Goal: Information Seeking & Learning: Find specific fact

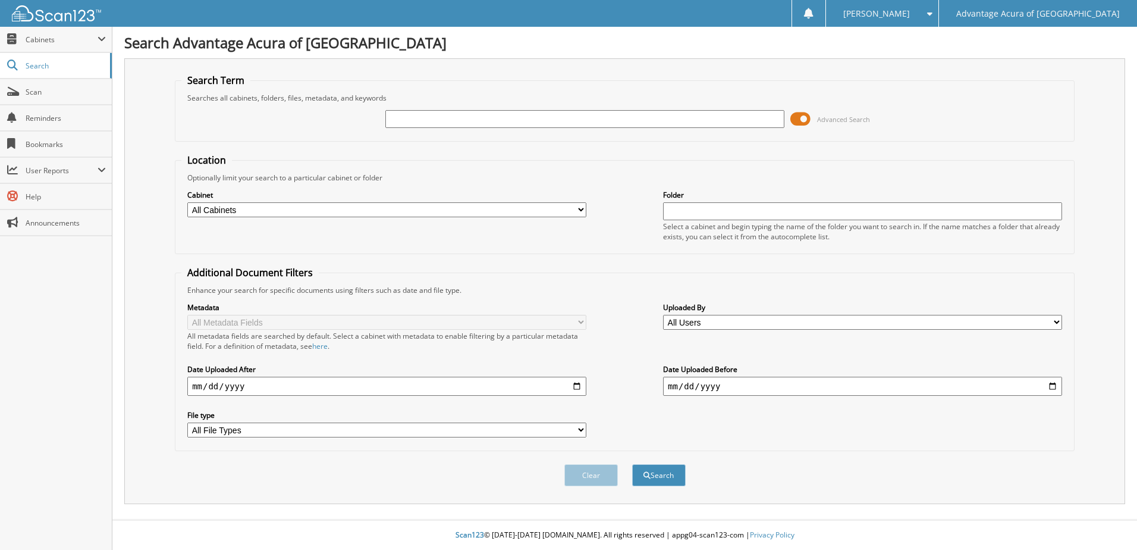
click at [393, 115] on input "text" at bounding box center [584, 119] width 399 height 18
type input "78809"
click at [659, 476] on button "Search" at bounding box center [659, 475] width 54 height 22
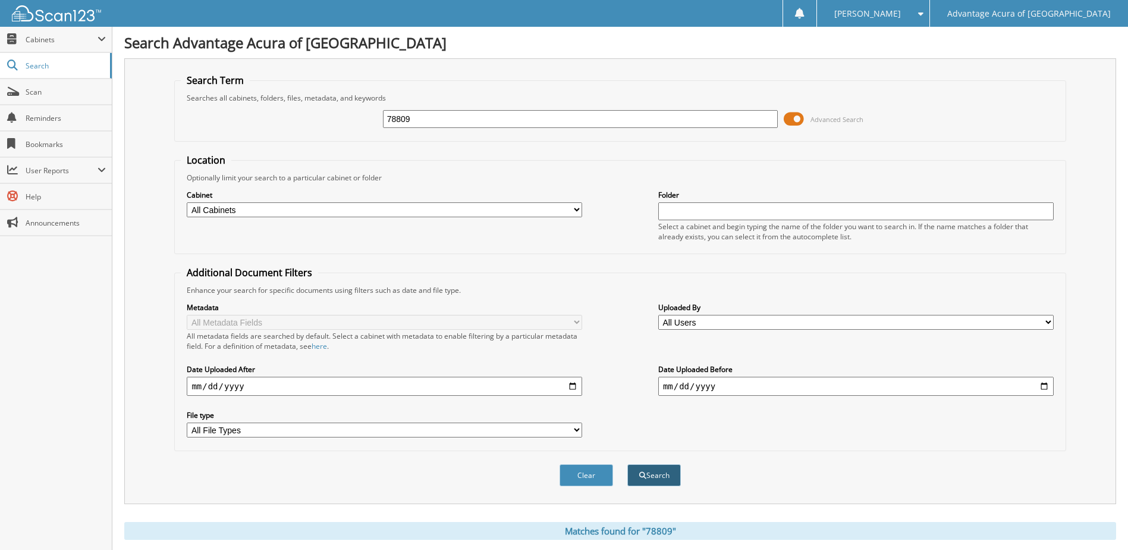
click at [656, 471] on button "Search" at bounding box center [655, 475] width 54 height 22
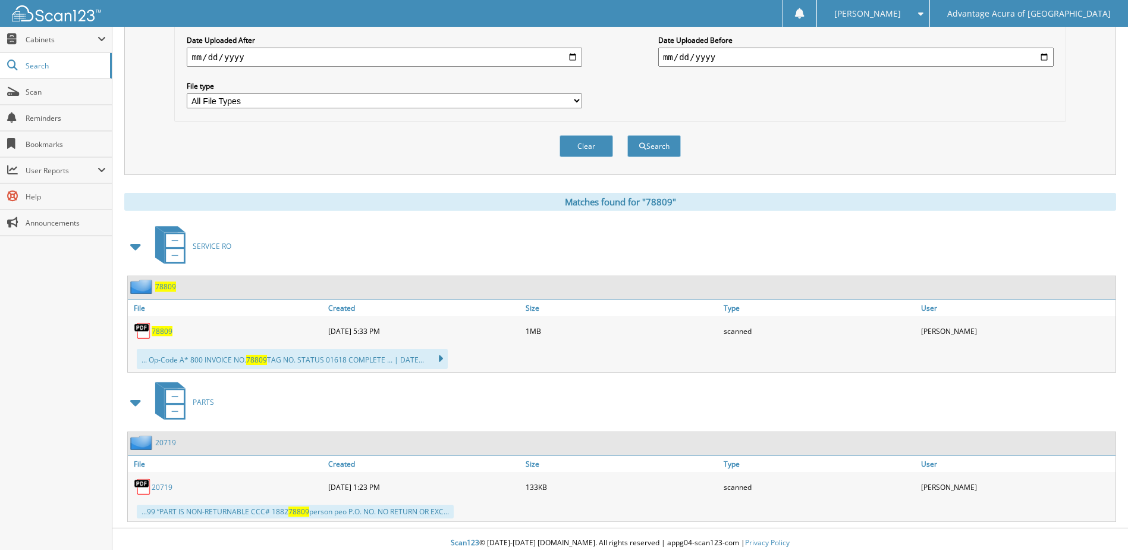
scroll to position [337, 0]
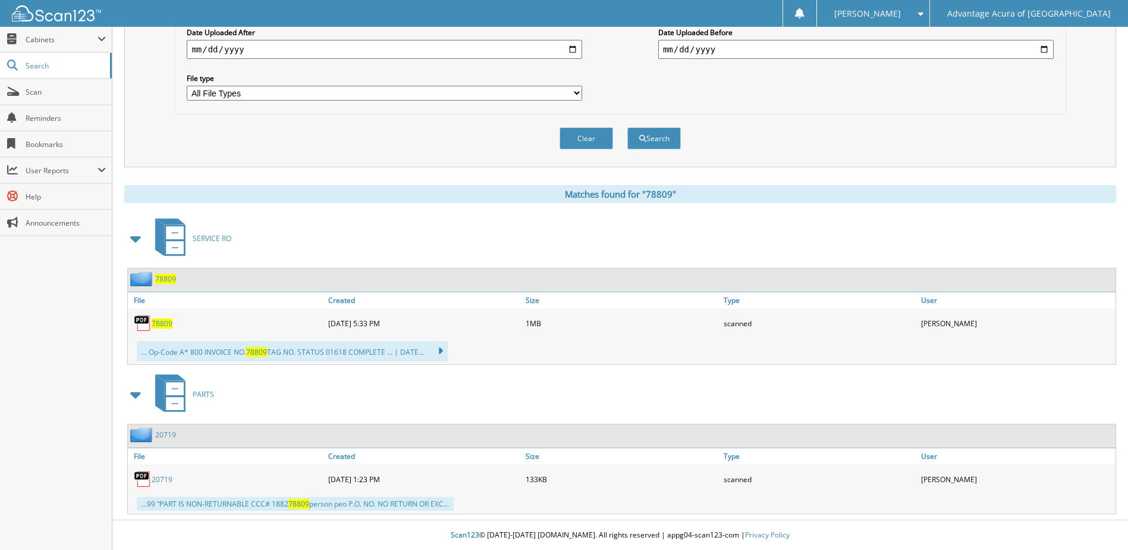
click at [162, 321] on span "78809" at bounding box center [162, 323] width 21 height 10
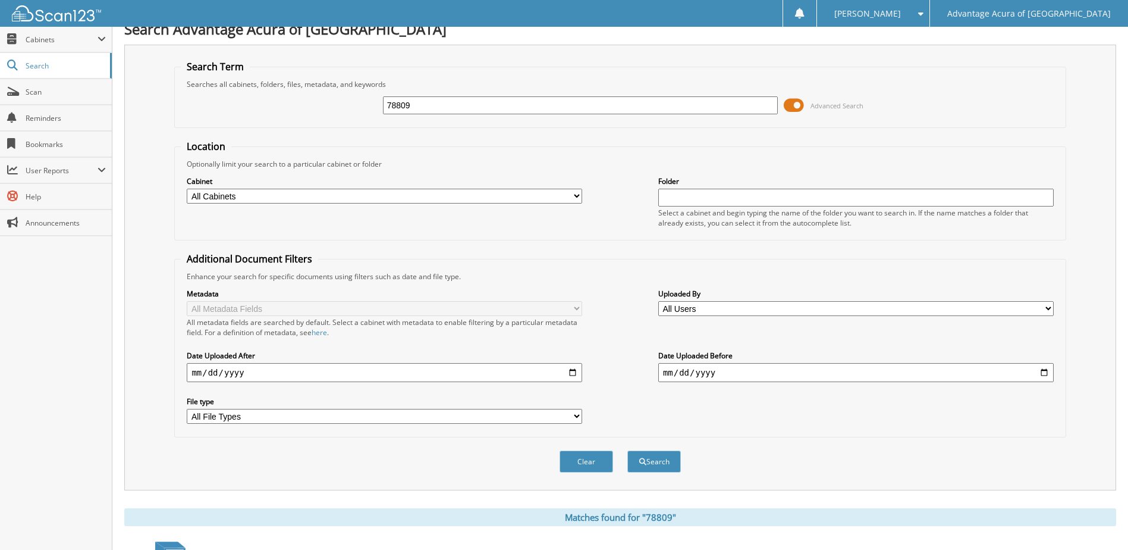
scroll to position [0, 0]
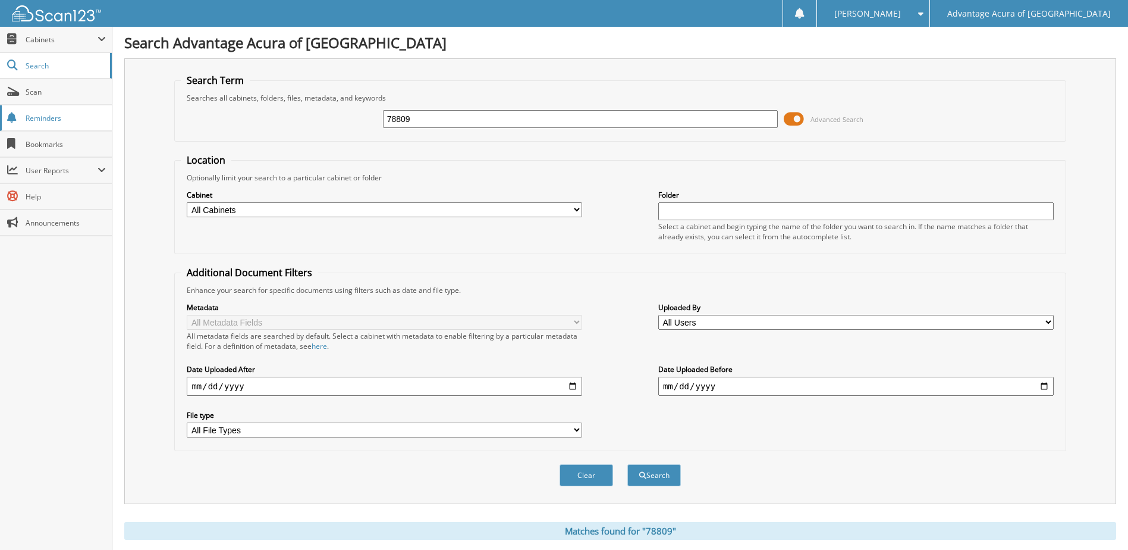
drag, startPoint x: 423, startPoint y: 123, endPoint x: 1, endPoint y: 115, distance: 422.4
click at [1, 115] on body "Shirley D. Settings Logout Advantage Acura of Naperville Close Cabinets My Comp…" at bounding box center [564, 443] width 1128 height 886
type input "79734"
click at [646, 473] on button "Search" at bounding box center [655, 475] width 54 height 22
click at [645, 472] on span "submit" at bounding box center [642, 475] width 7 height 7
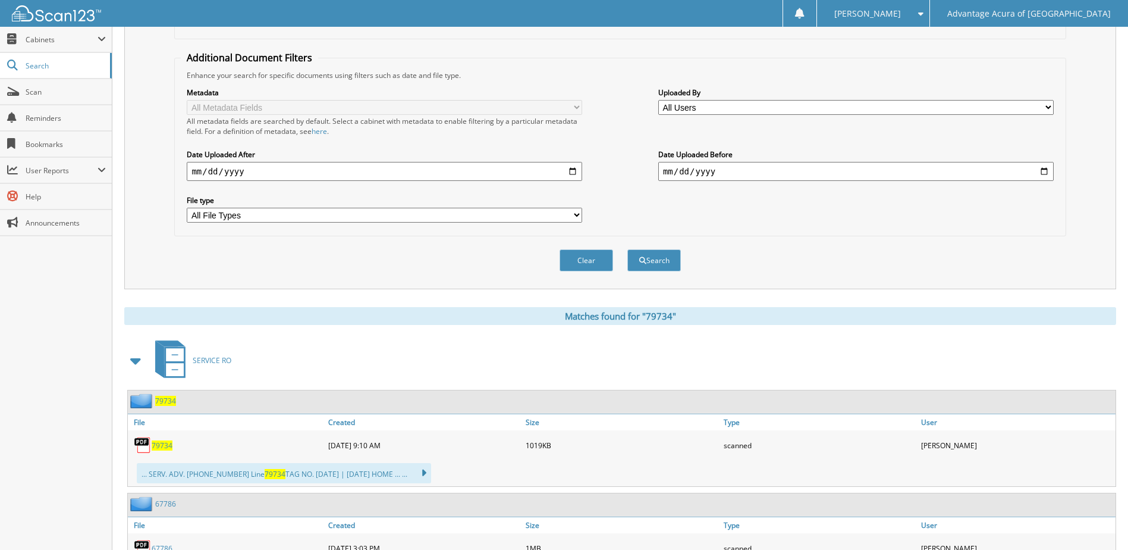
scroll to position [238, 0]
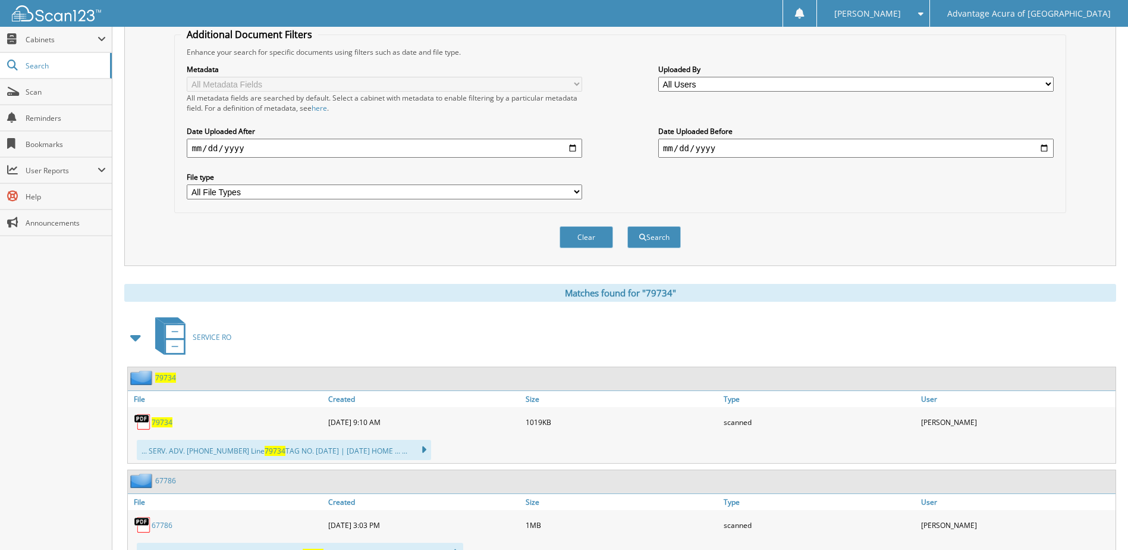
click at [164, 424] on span "79734" at bounding box center [162, 422] width 21 height 10
click at [131, 77] on div "Search Term Searches all cabinets, folders, files, metadata, and keywords 79734…" at bounding box center [620, 43] width 992 height 446
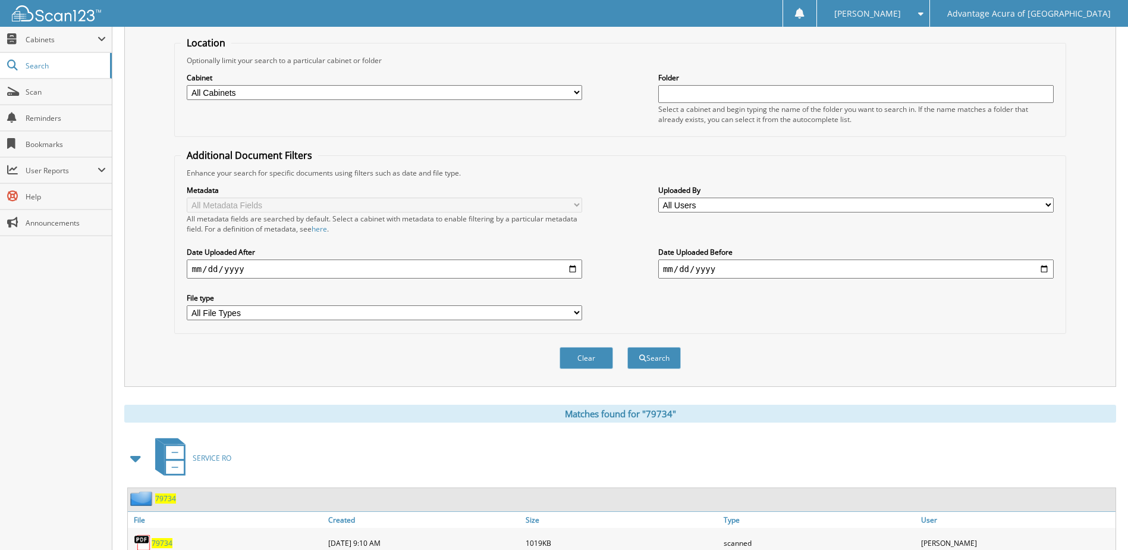
scroll to position [0, 0]
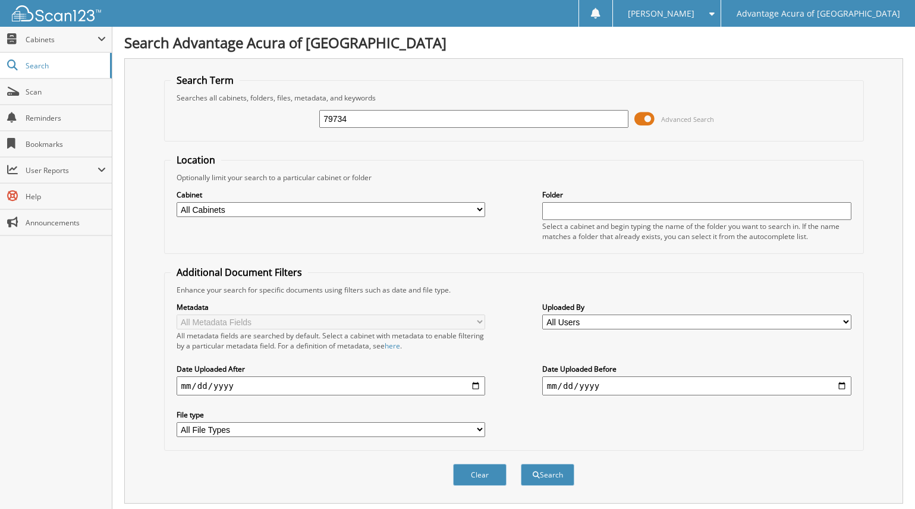
click at [695, 11] on span "[PERSON_NAME]" at bounding box center [661, 13] width 67 height 7
click at [722, 59] on link "Logout" at bounding box center [667, 58] width 108 height 21
